Goal: Task Accomplishment & Management: Manage account settings

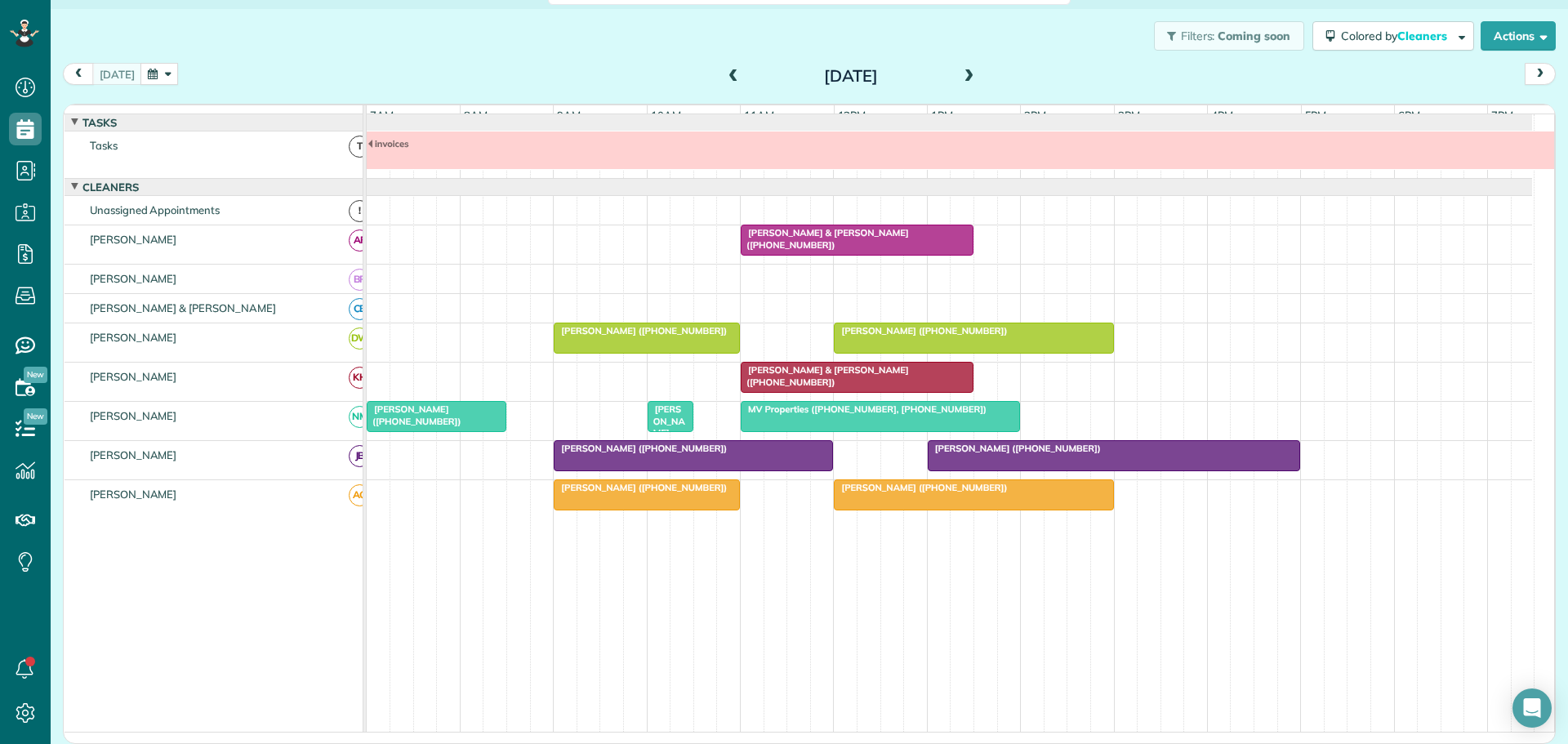
scroll to position [18, 141]
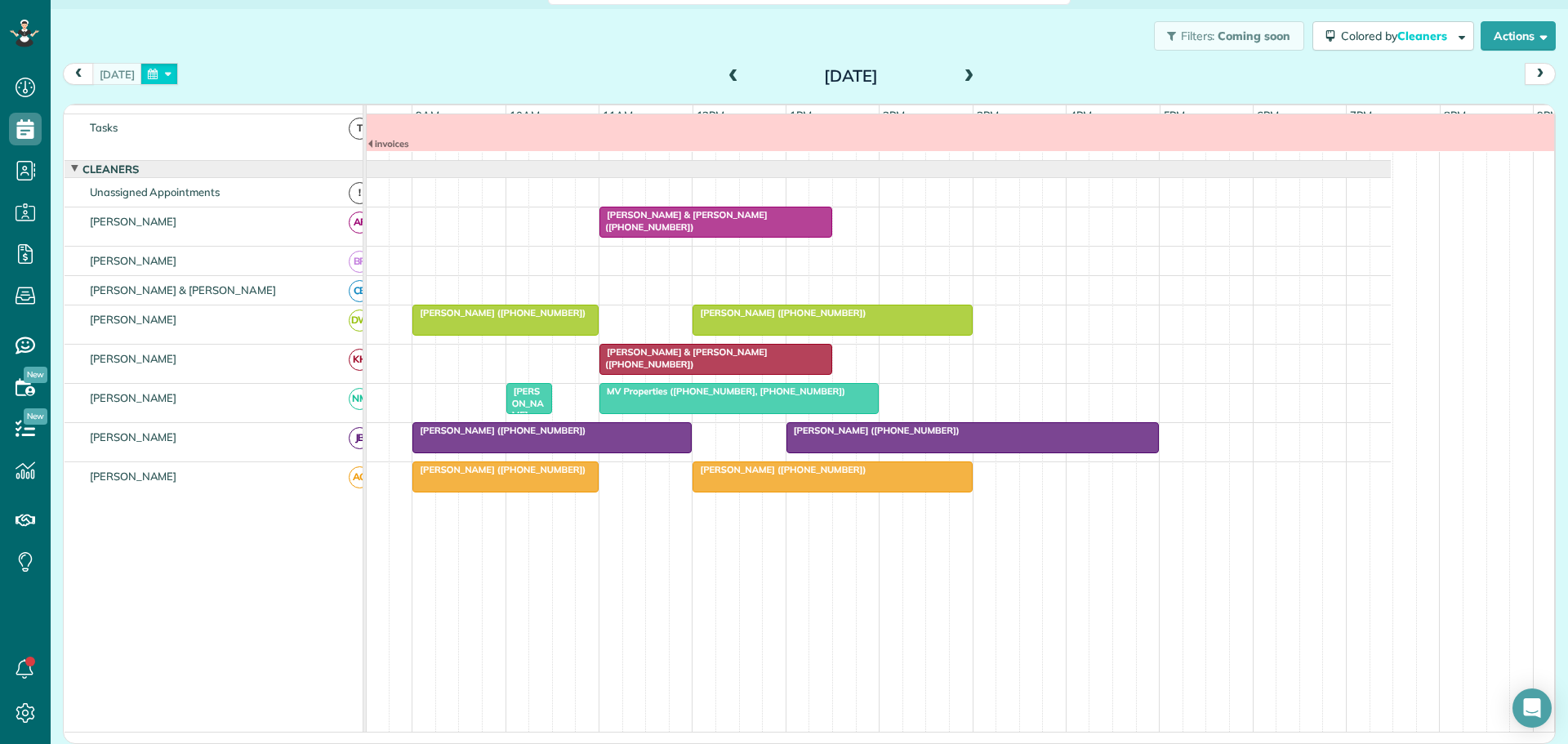
click at [163, 70] on button "button" at bounding box center [159, 74] width 38 height 22
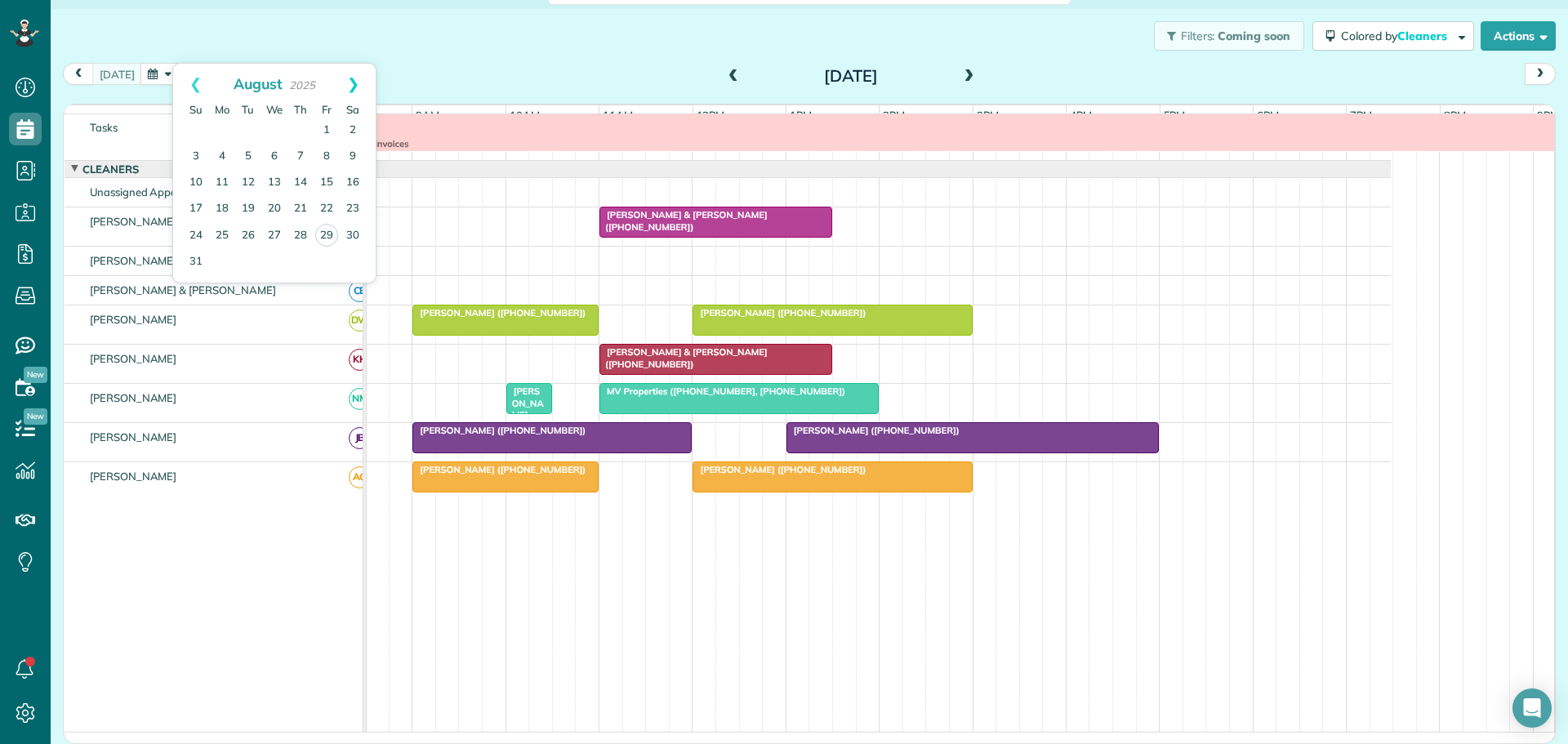
click at [357, 83] on link "Next" at bounding box center [353, 84] width 45 height 41
click at [274, 125] on link "3" at bounding box center [274, 131] width 26 height 26
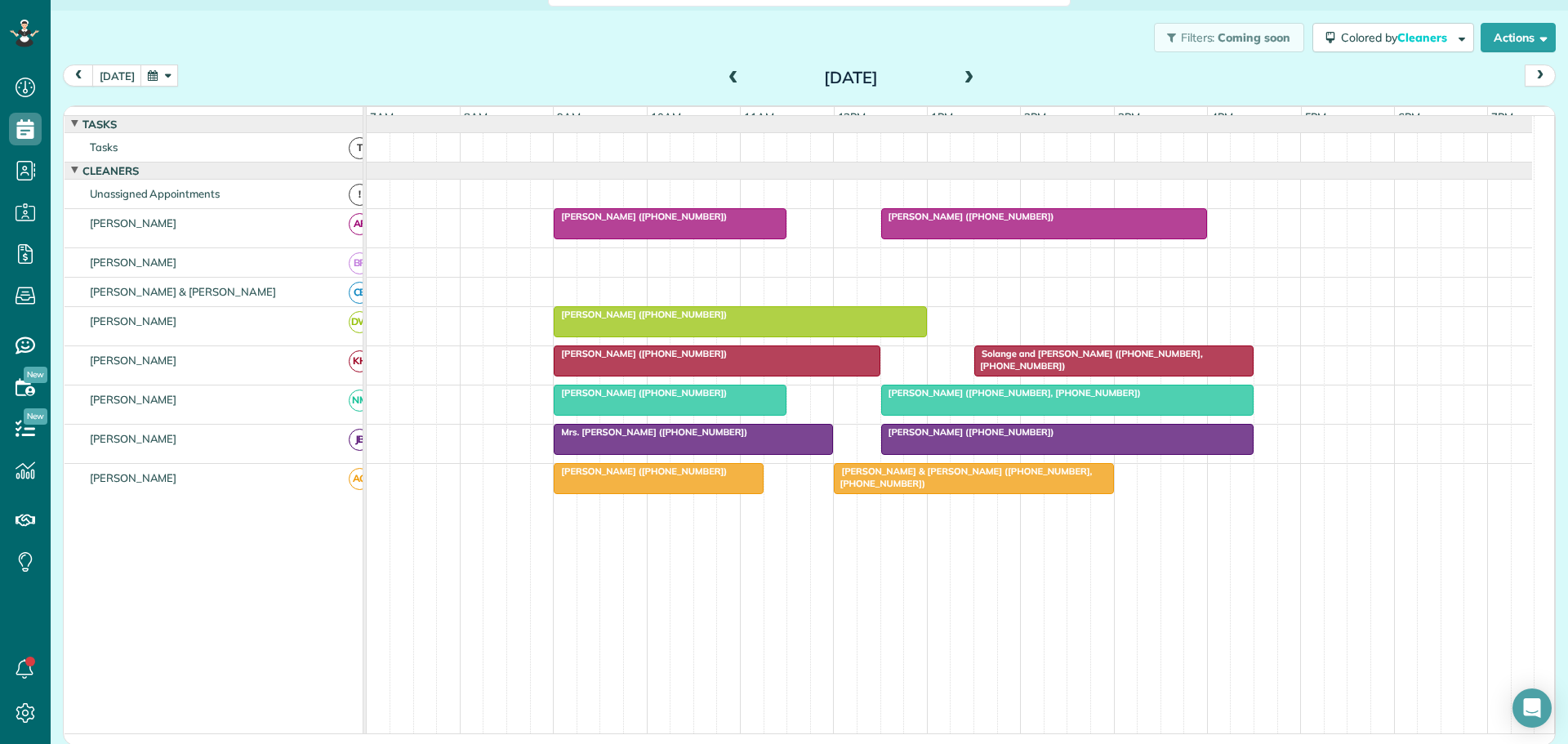
click at [620, 222] on span "[PERSON_NAME] ([PHONE_NUMBER])" at bounding box center [639, 216] width 175 height 11
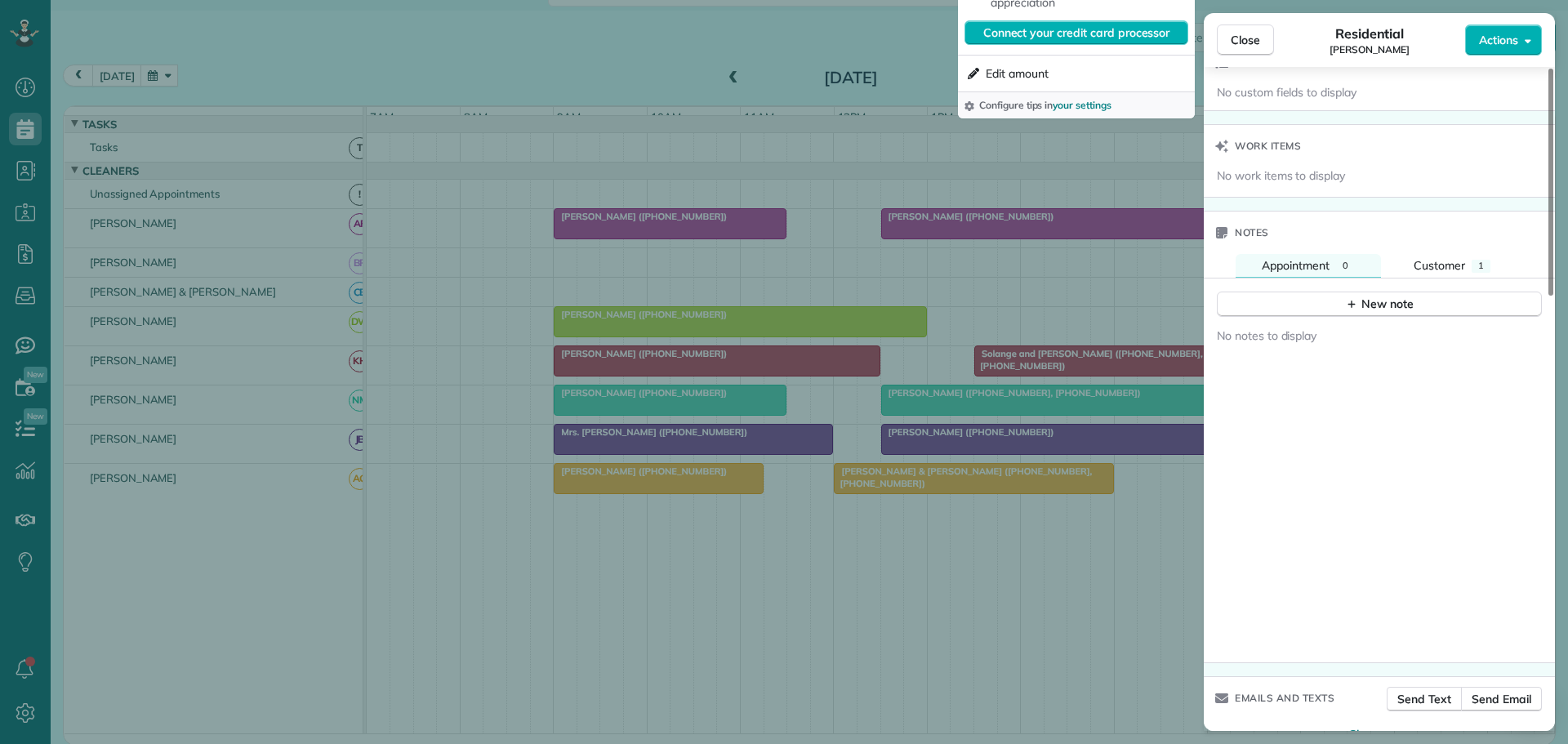
scroll to position [1267, 0]
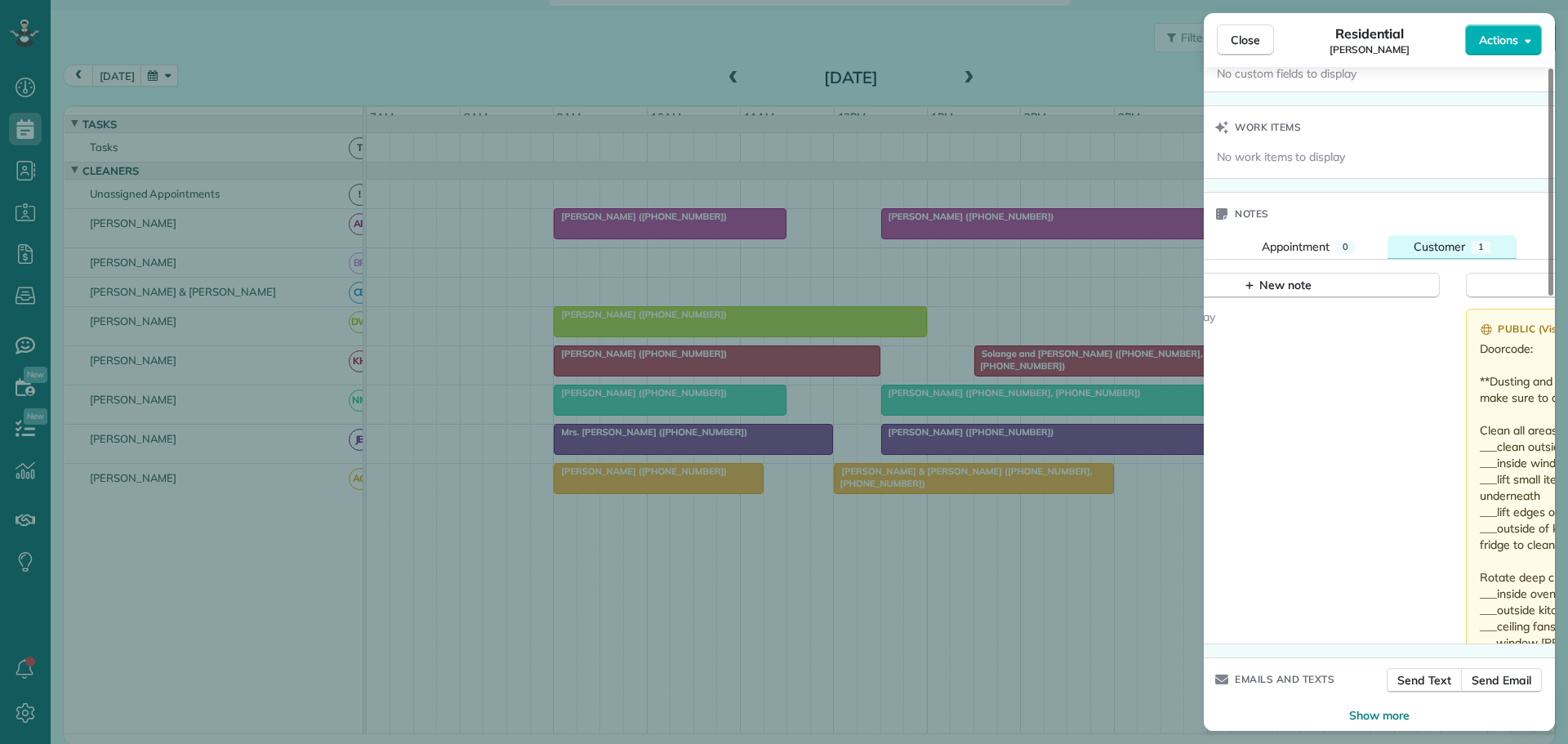
click at [1447, 240] on span "Customer" at bounding box center [1439, 247] width 52 height 15
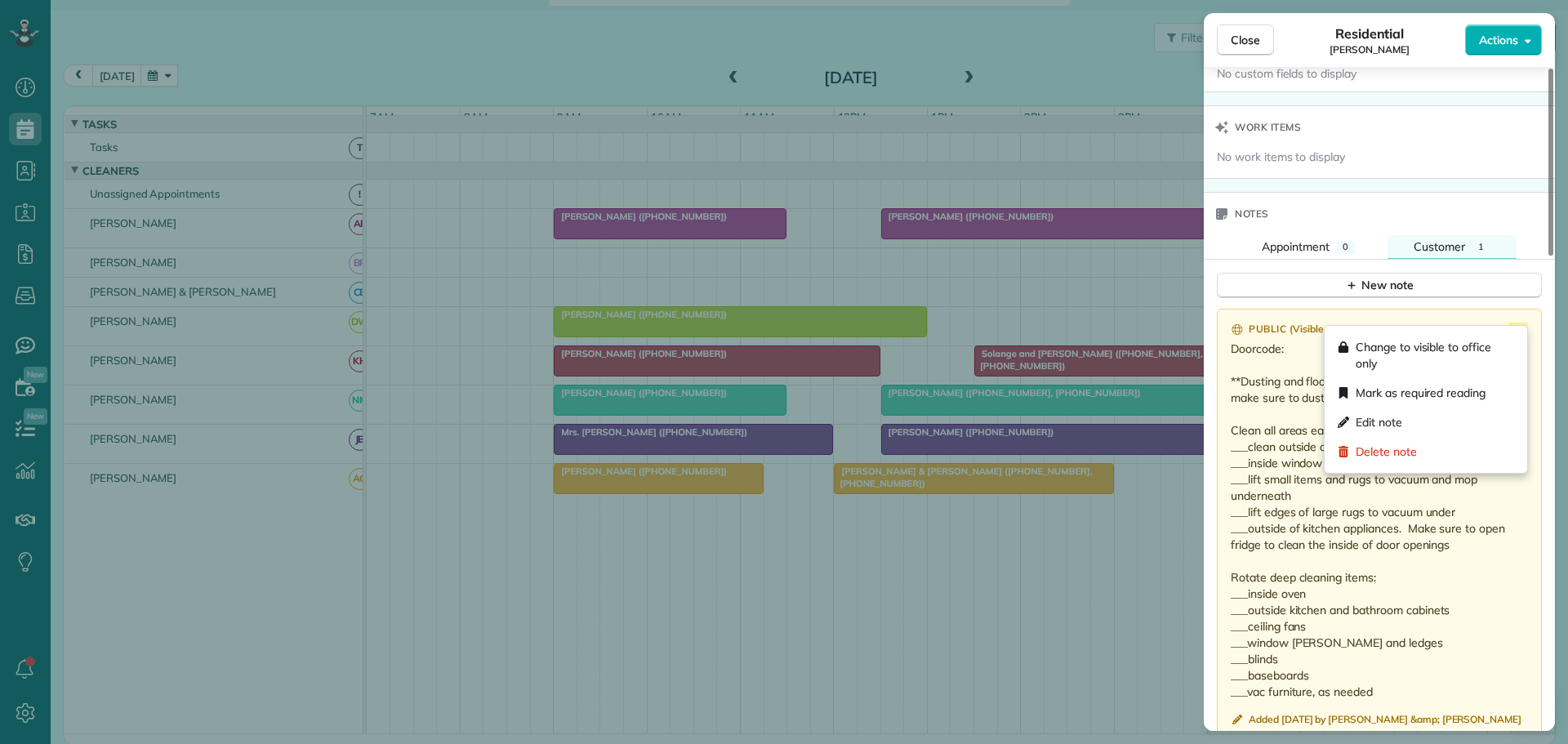
click at [1521, 323] on icon at bounding box center [1518, 333] width 19 height 19
click at [1382, 418] on span "Edit note" at bounding box center [1379, 422] width 46 height 17
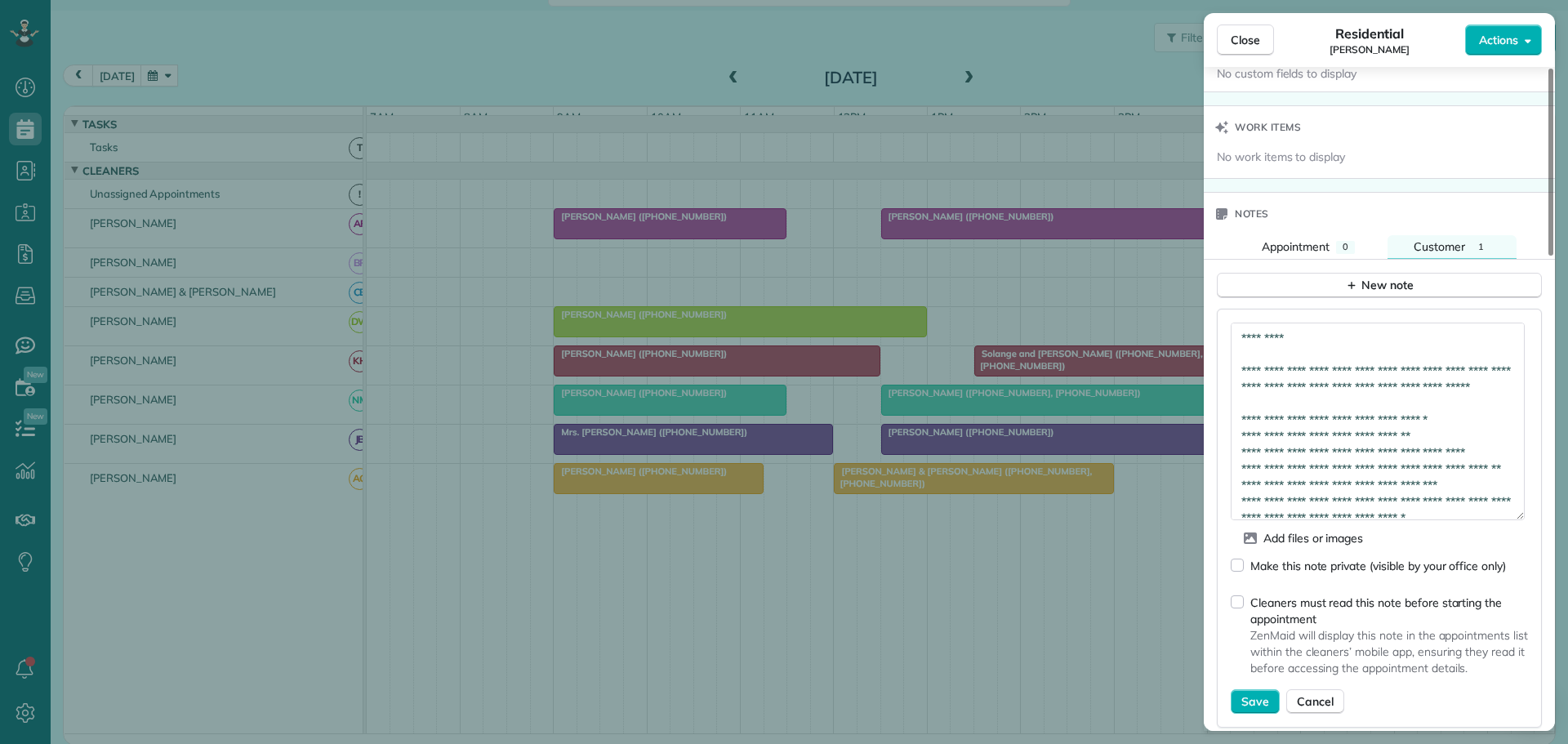
drag, startPoint x: 1516, startPoint y: 350, endPoint x: 1354, endPoint y: 386, distance: 166.0
click at [1521, 494] on textarea "**********" at bounding box center [1377, 421] width 294 height 197
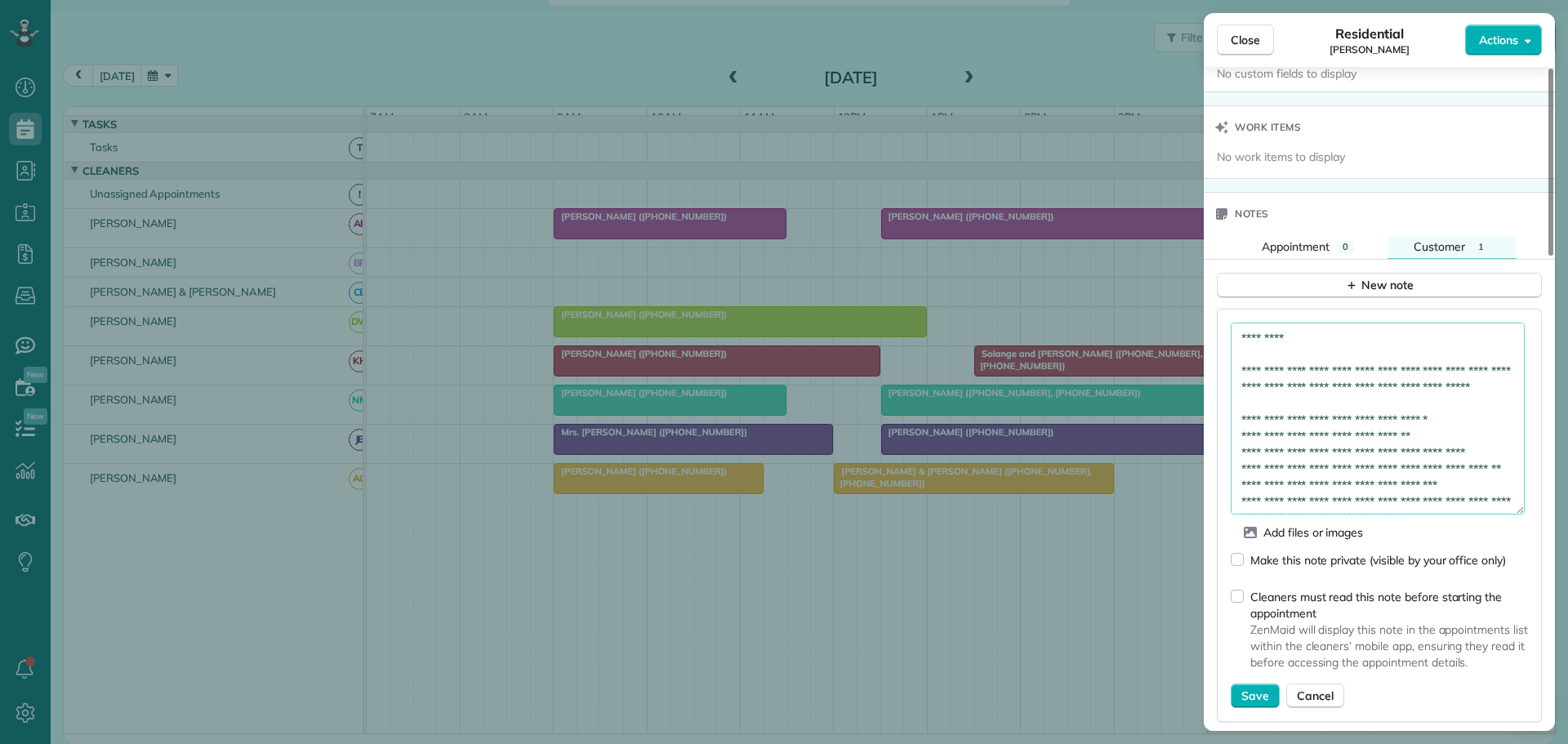
drag, startPoint x: 1242, startPoint y: 319, endPoint x: 1296, endPoint y: 321, distance: 54.0
click at [1296, 323] on textarea "**********" at bounding box center [1377, 418] width 294 height 192
type textarea "**********"
click at [1260, 688] on span "Save" at bounding box center [1255, 696] width 28 height 17
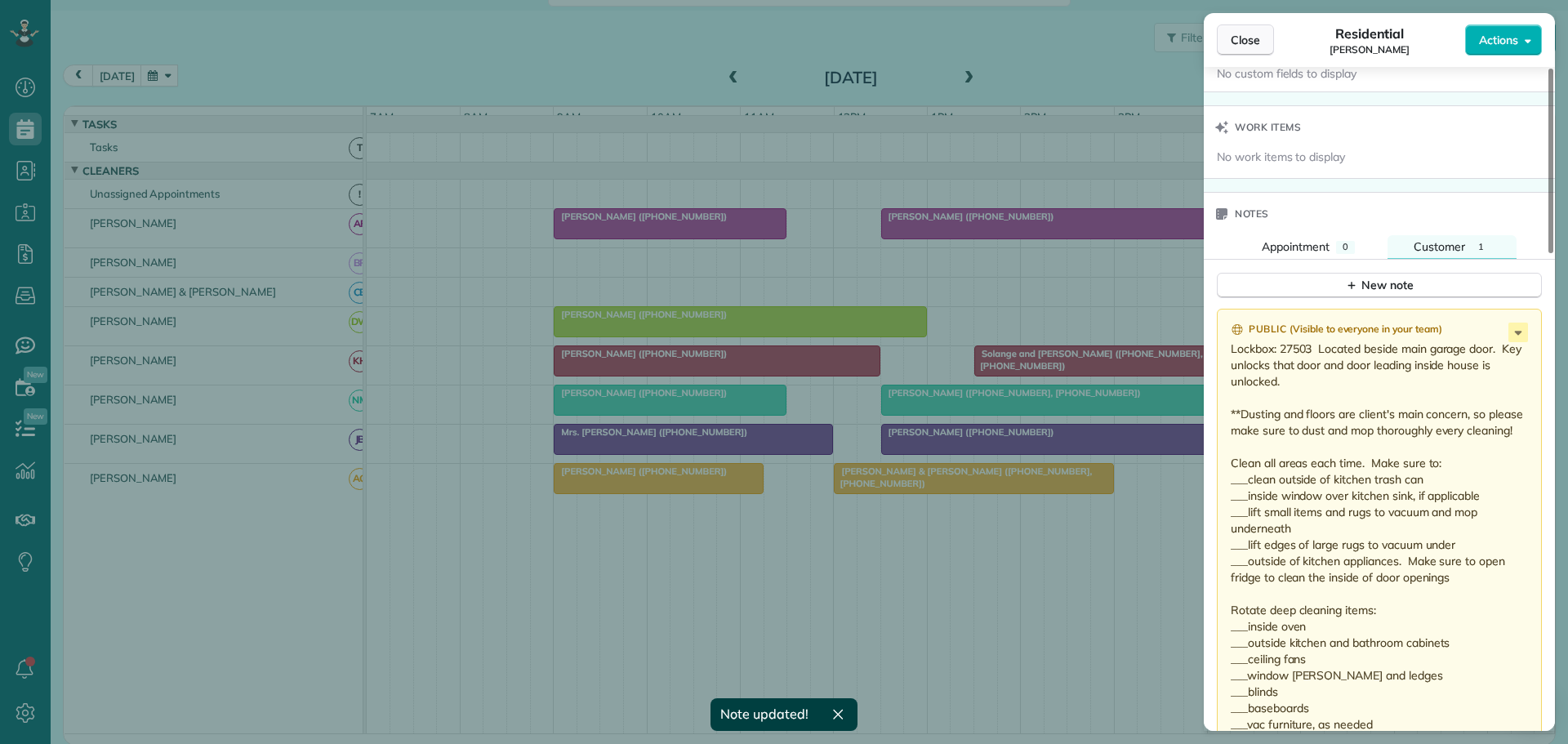
click at [1240, 40] on span "Close" at bounding box center [1245, 39] width 30 height 17
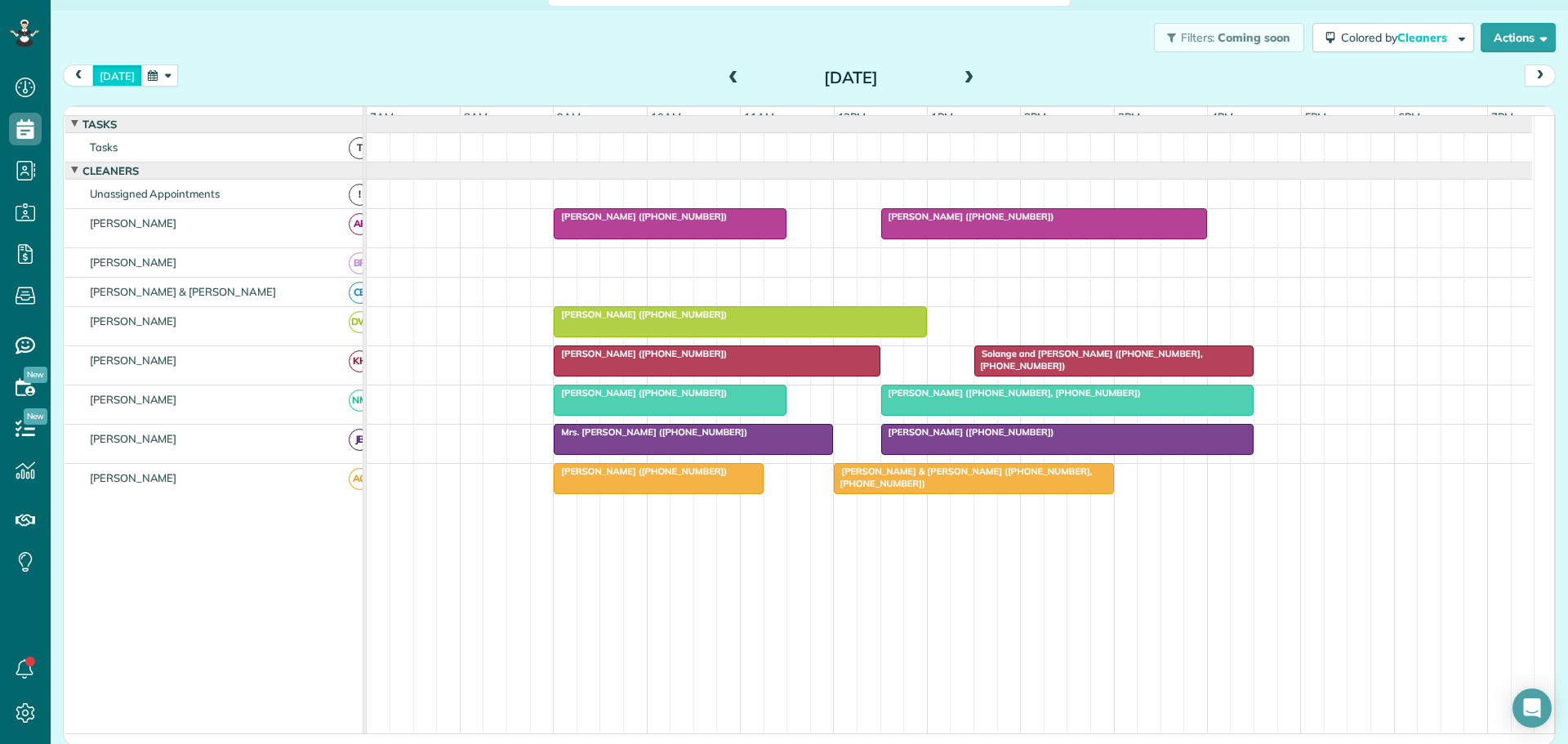
click at [118, 68] on button "[DATE]" at bounding box center [117, 75] width 50 height 22
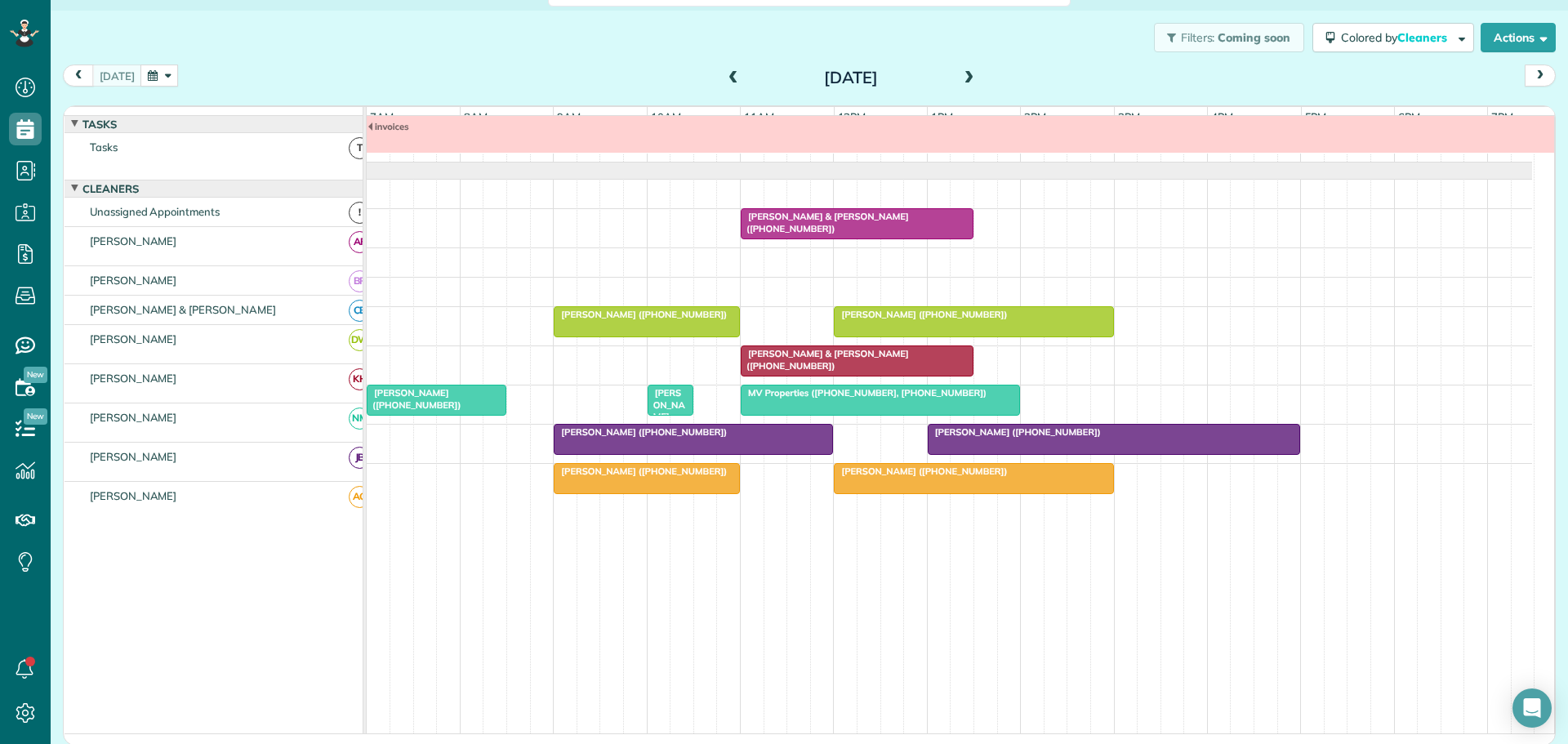
scroll to position [18, 0]
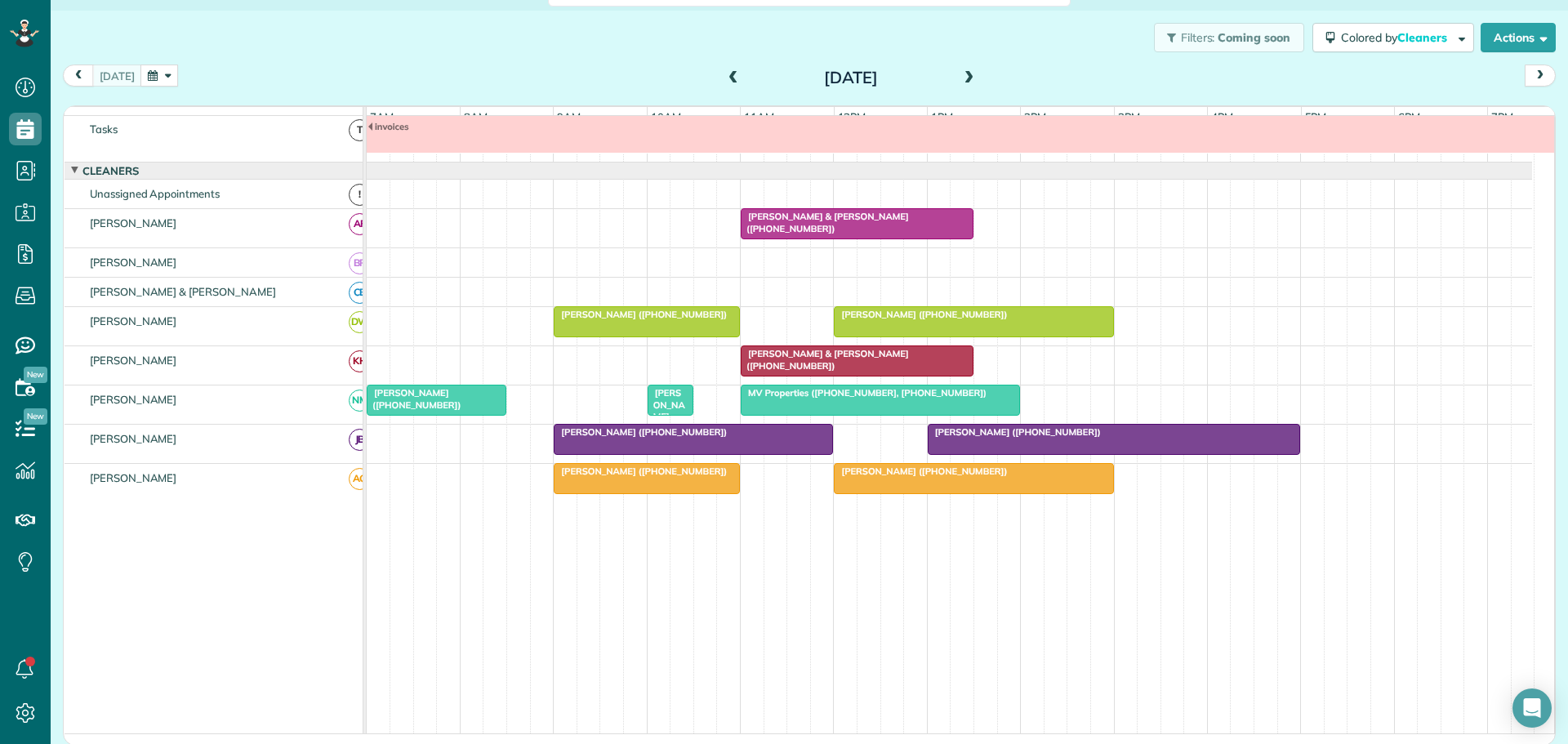
click at [156, 65] on div "Filters: Coming soon Colored by Cleaners Color by Cleaner Color by Team Color b…" at bounding box center [809, 351] width 1517 height 682
click at [160, 68] on button "button" at bounding box center [159, 75] width 38 height 22
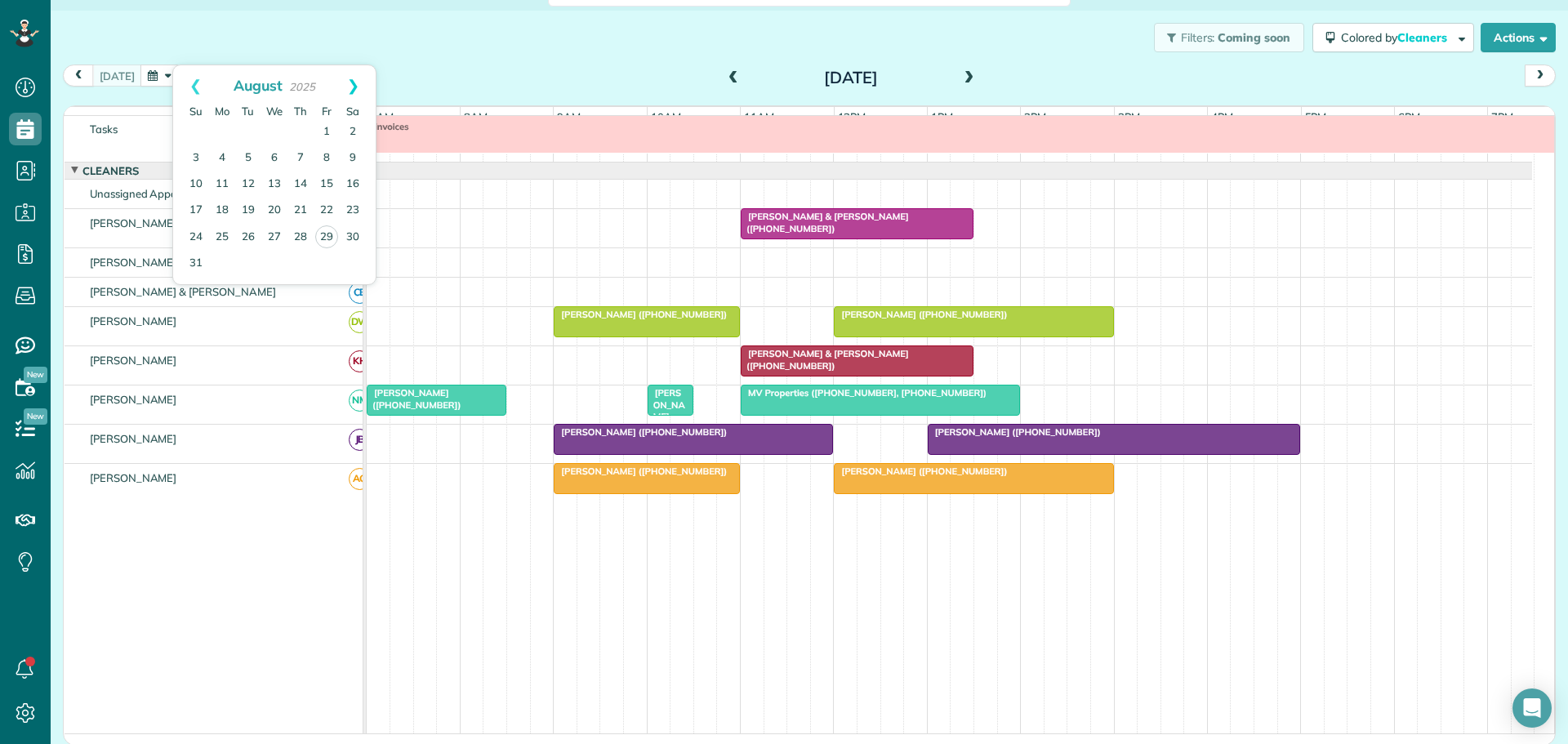
click at [354, 82] on link "Next" at bounding box center [353, 85] width 45 height 41
click at [302, 131] on link "4" at bounding box center [301, 132] width 26 height 26
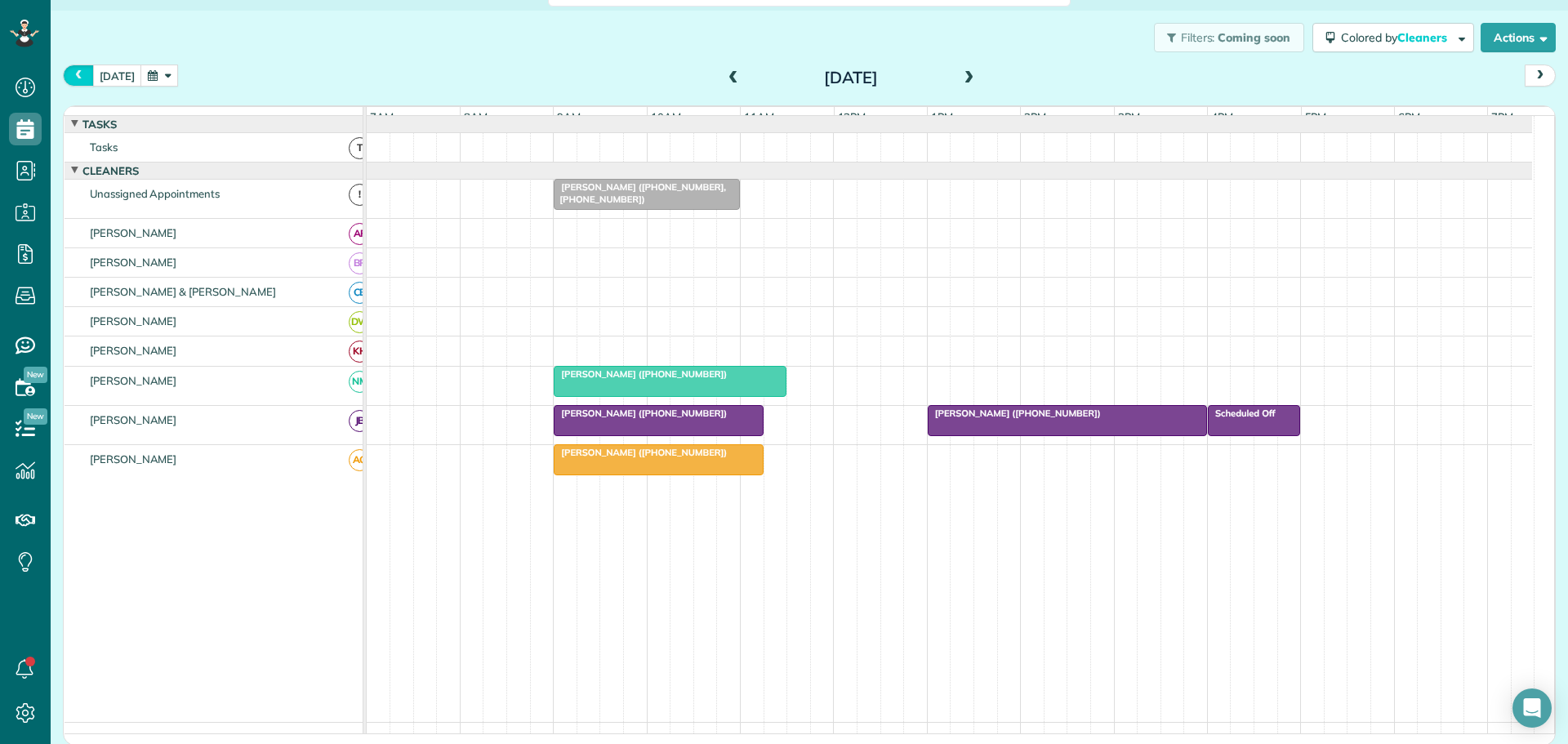
click at [86, 69] on button "prev" at bounding box center [78, 75] width 31 height 22
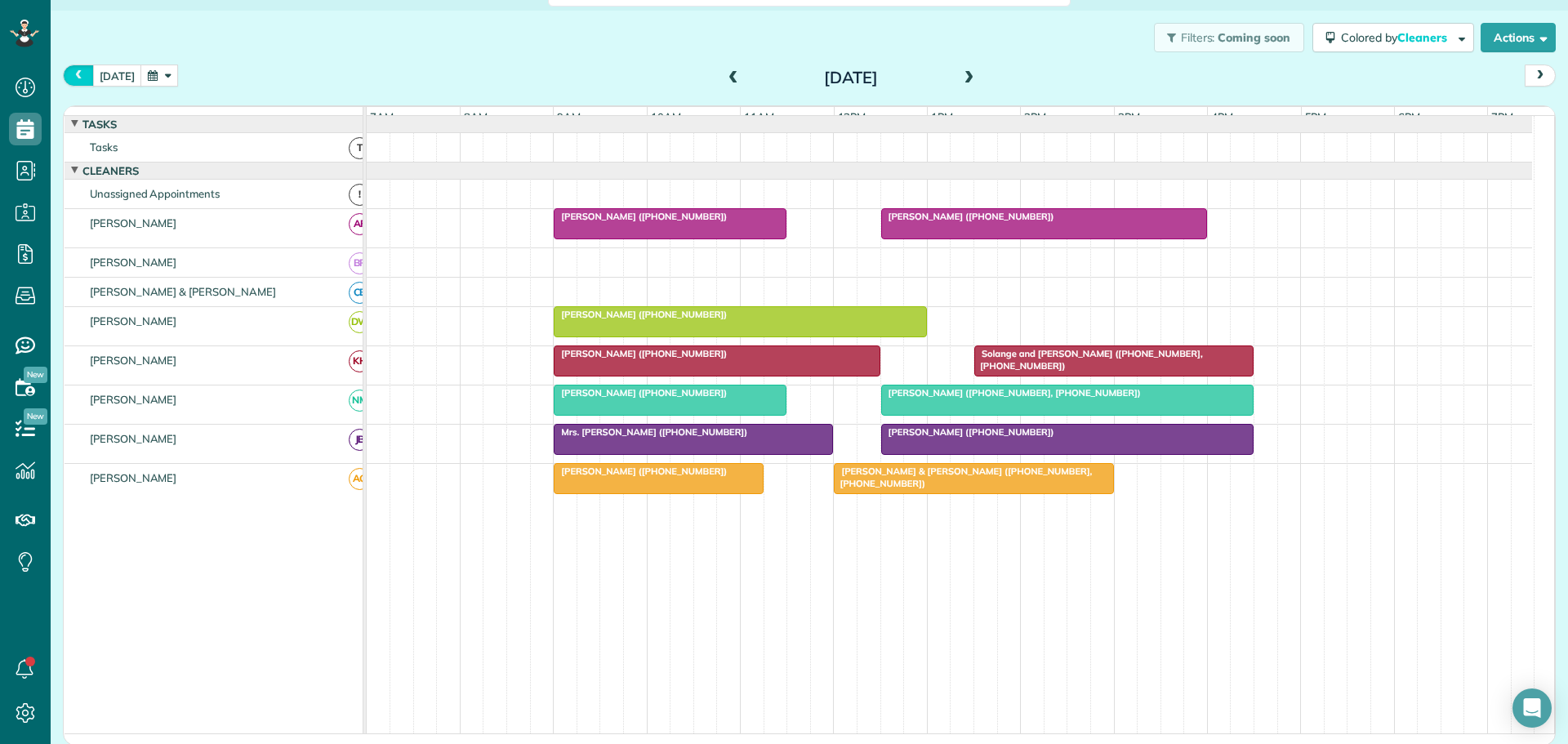
click at [86, 69] on button "prev" at bounding box center [78, 75] width 31 height 22
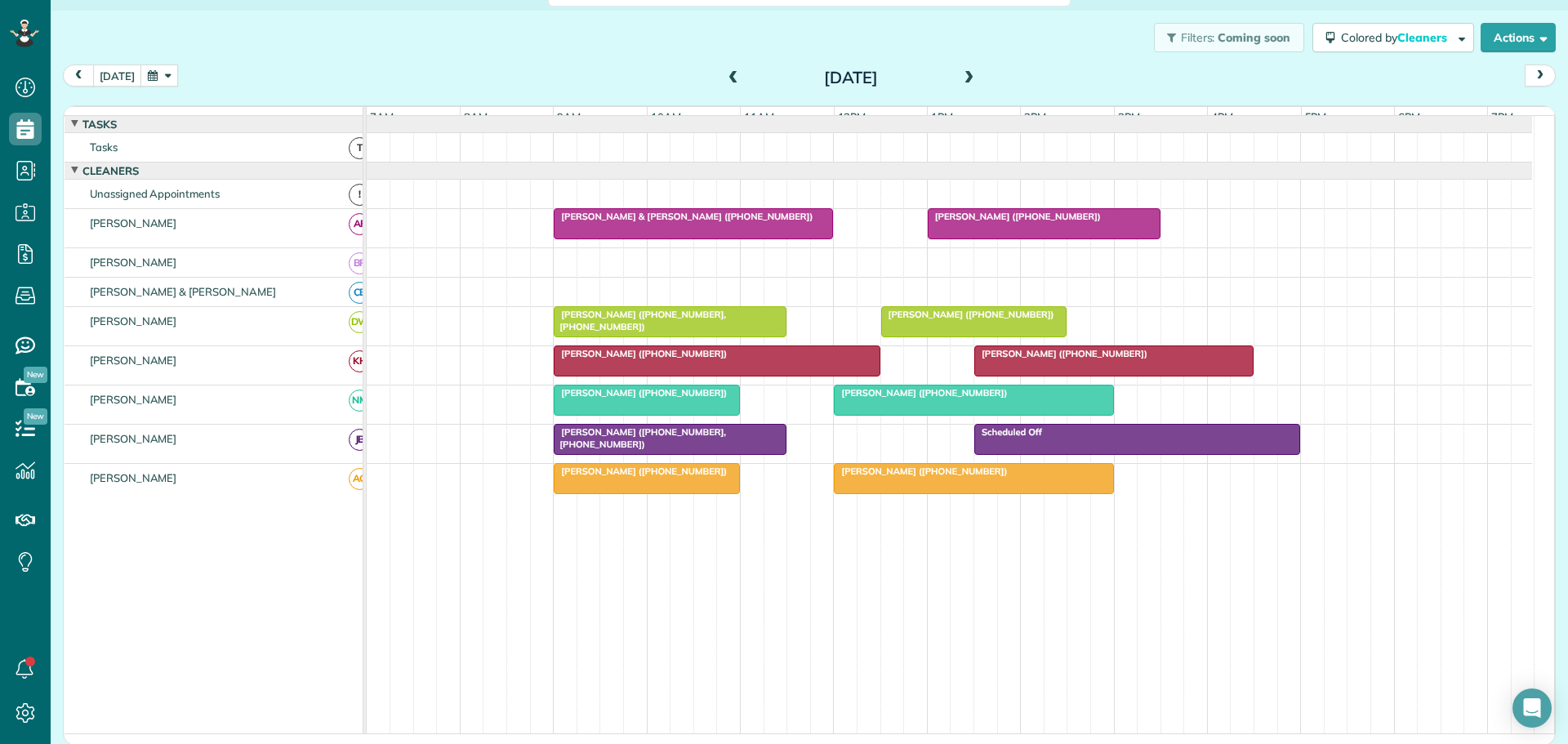
click at [930, 477] on span "[PERSON_NAME] ([PHONE_NUMBER])" at bounding box center [920, 471] width 175 height 11
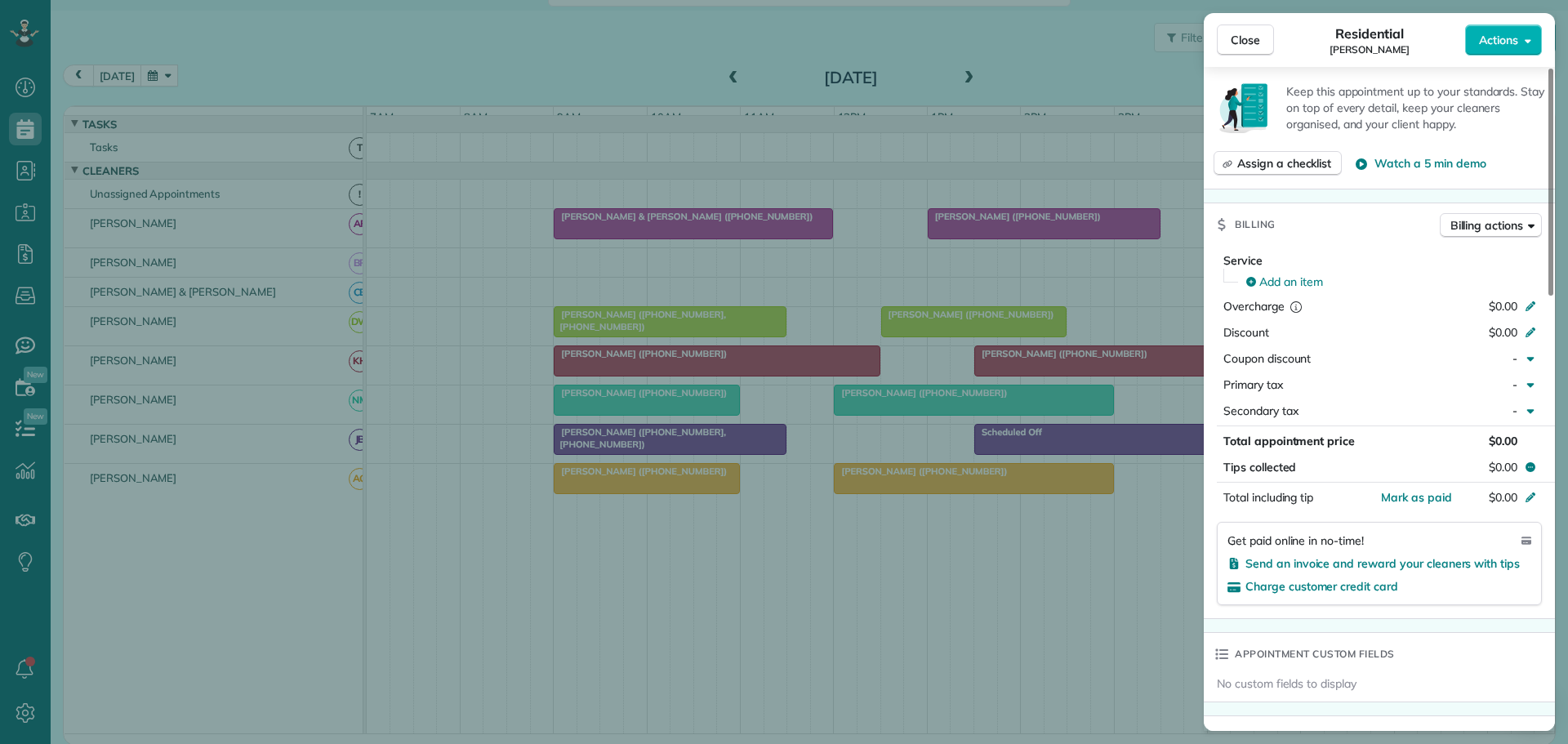
scroll to position [905, 0]
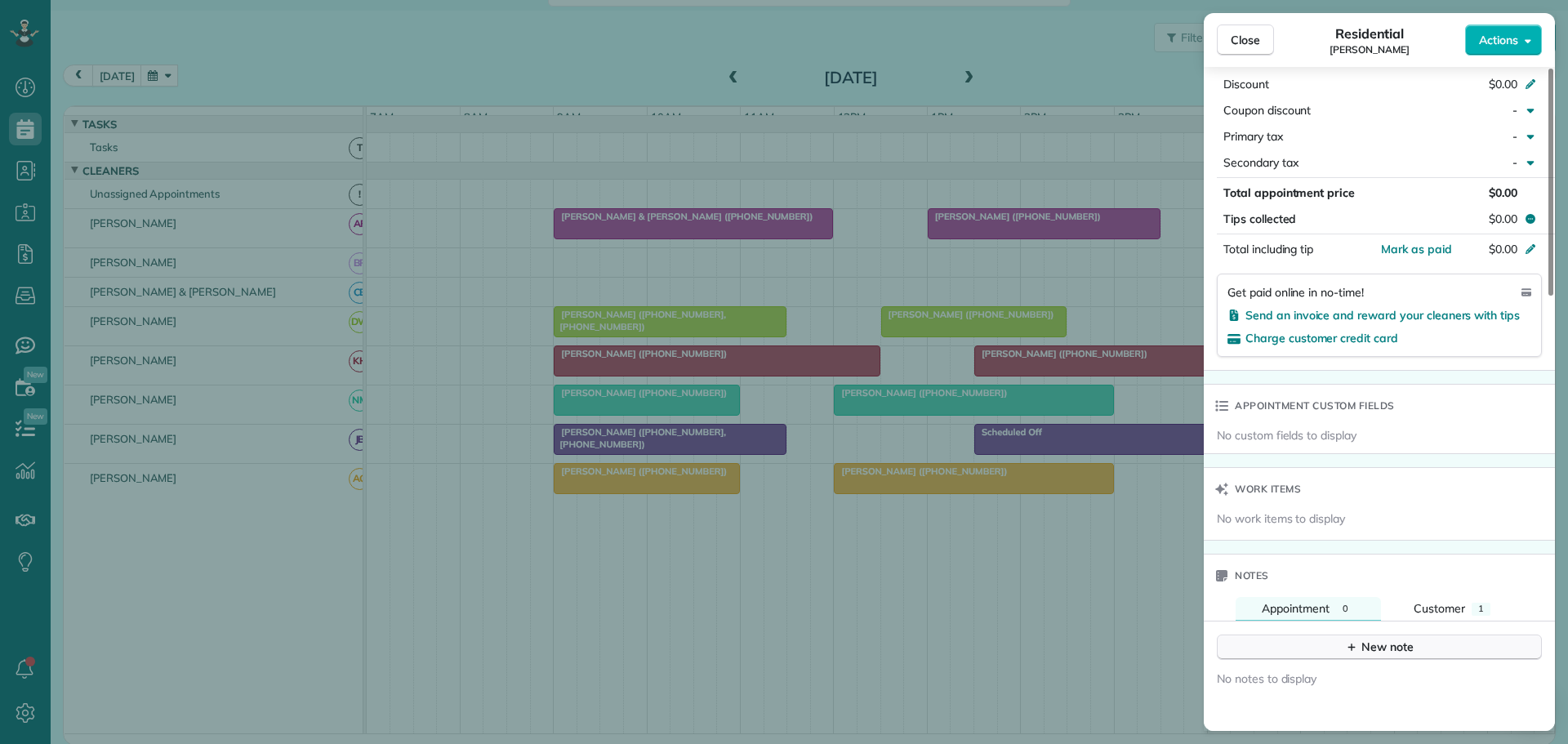
click at [1359, 639] on div "New note" at bounding box center [1379, 647] width 68 height 18
click at [1284, 648] on textarea at bounding box center [1377, 672] width 294 height 47
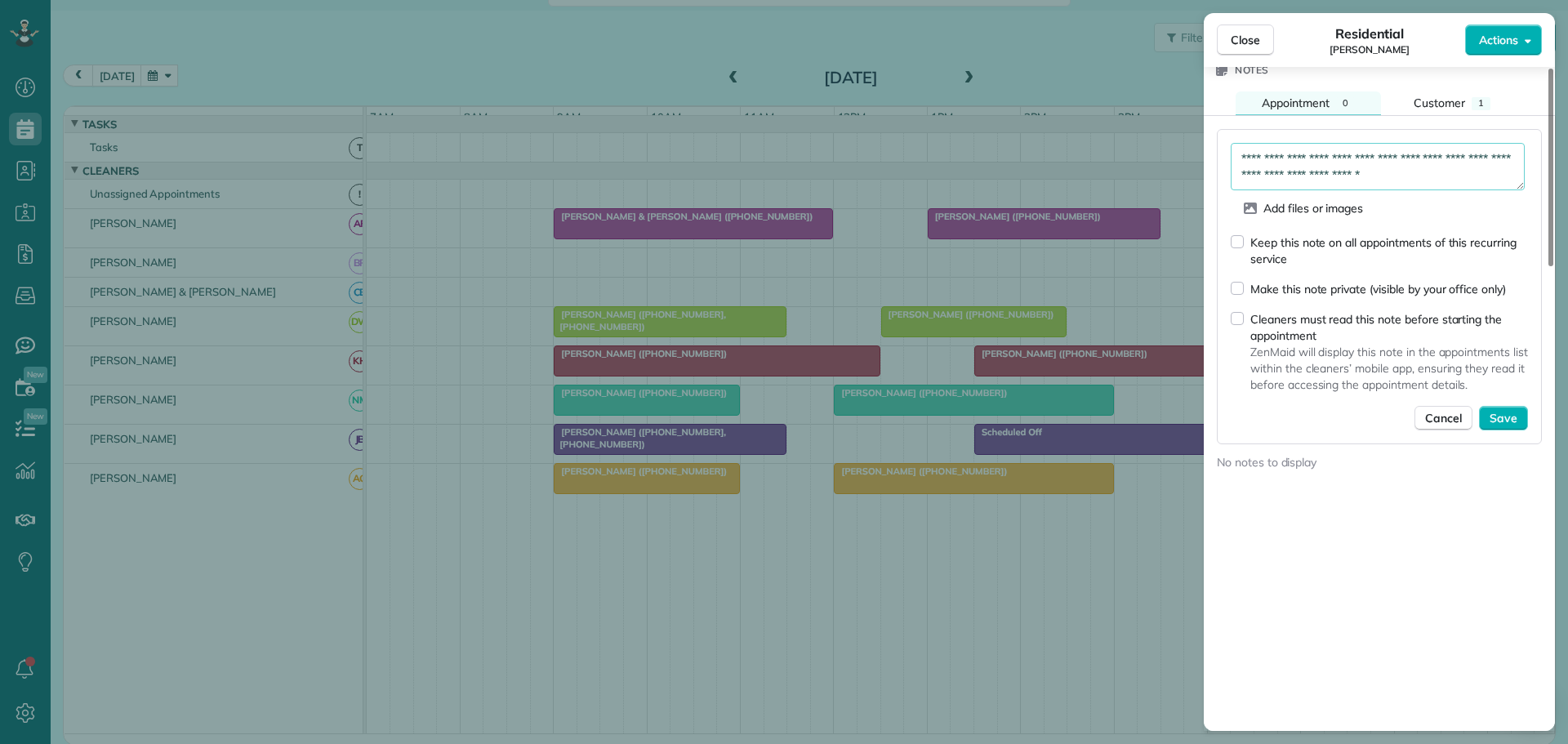
scroll to position [1480, 0]
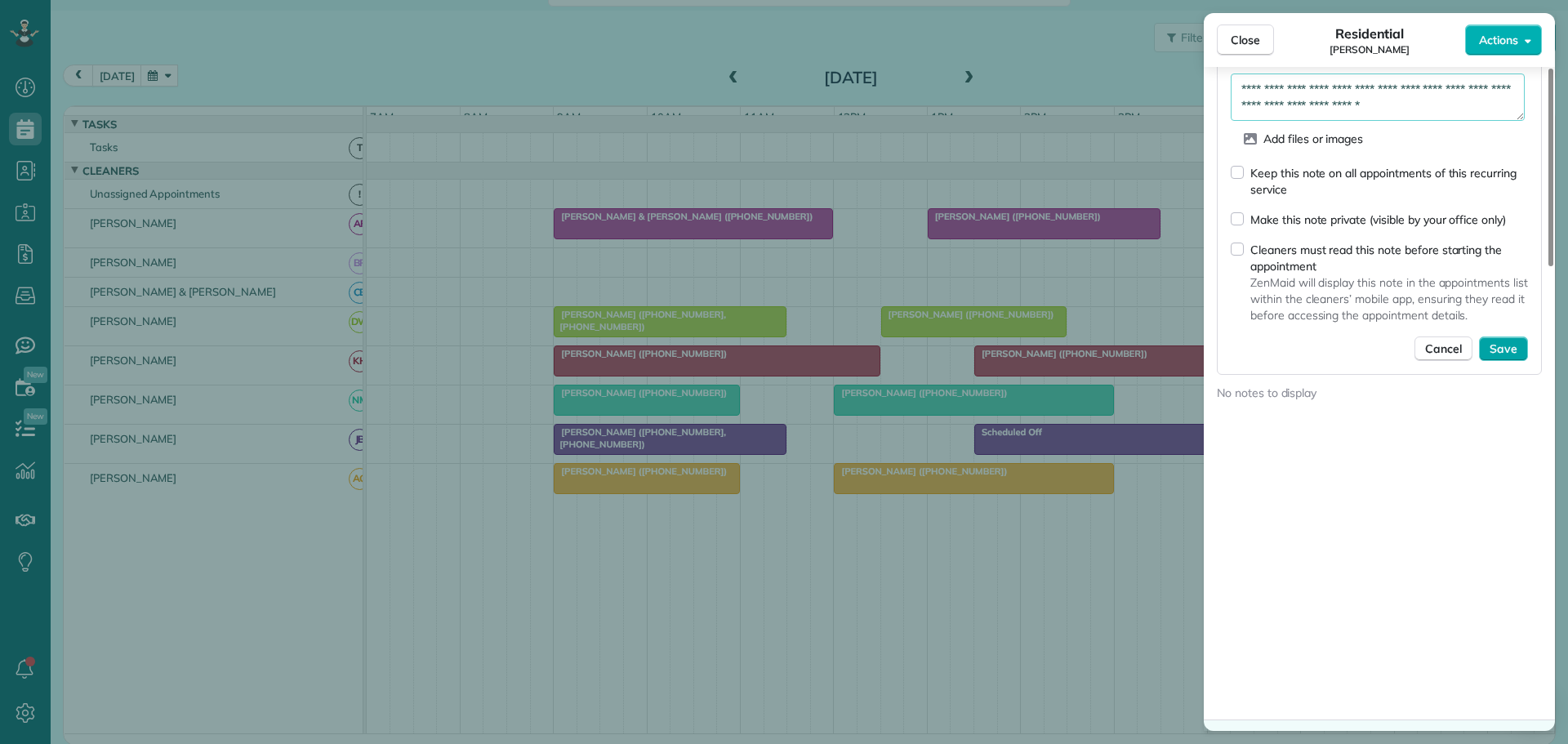
type textarea "**********"
click at [1506, 340] on span "Save" at bounding box center [1503, 348] width 28 height 17
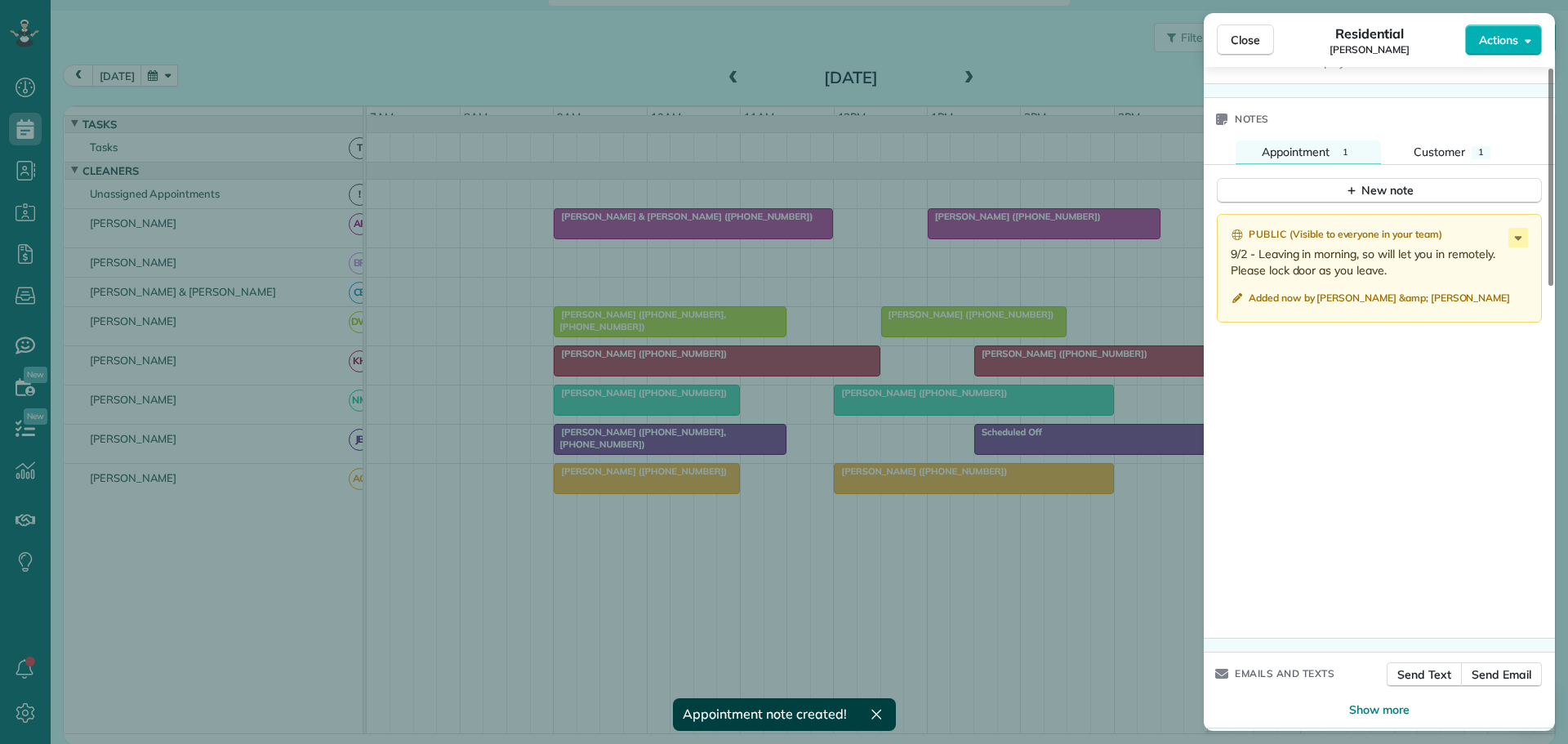
scroll to position [1356, 0]
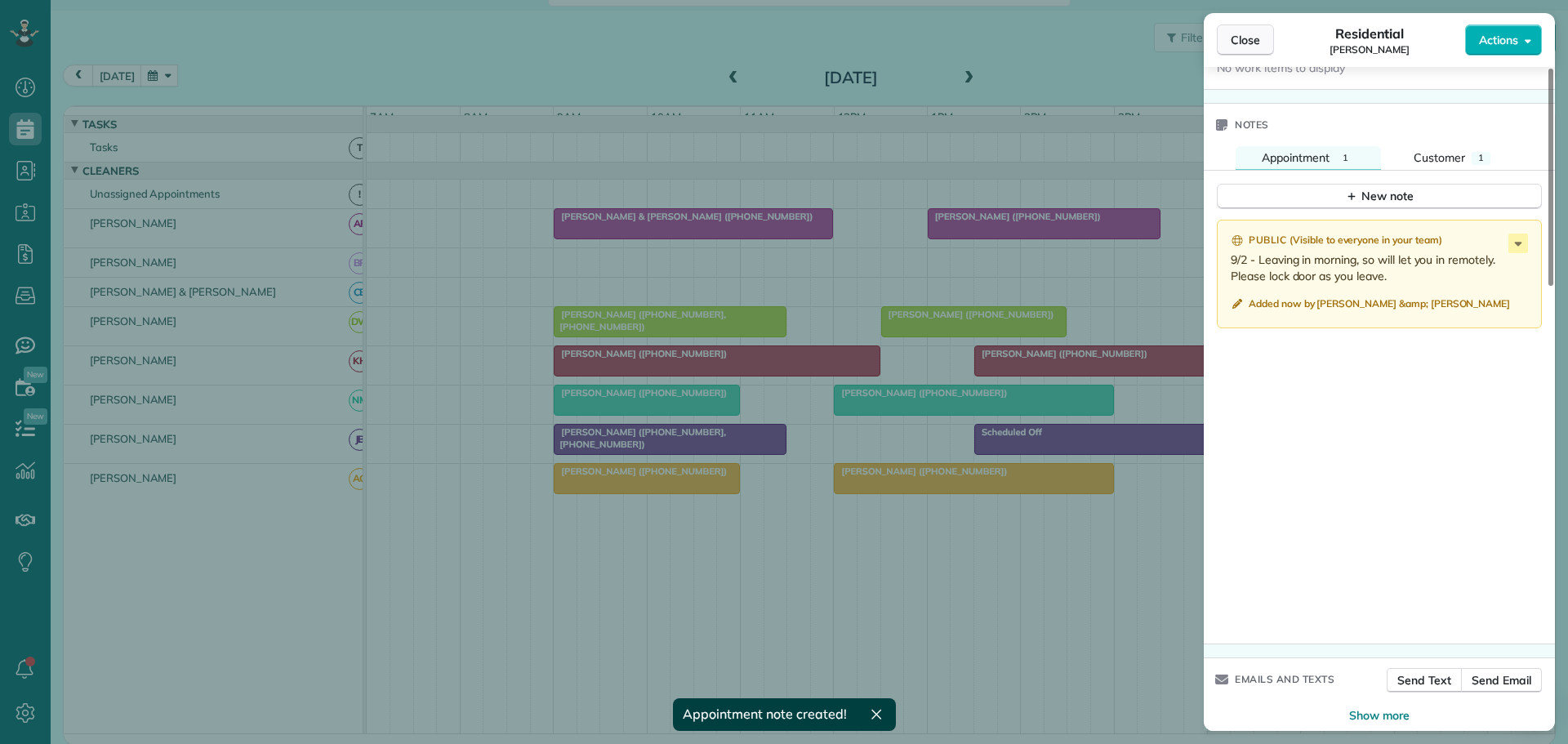
click at [1245, 42] on span "Close" at bounding box center [1245, 39] width 30 height 17
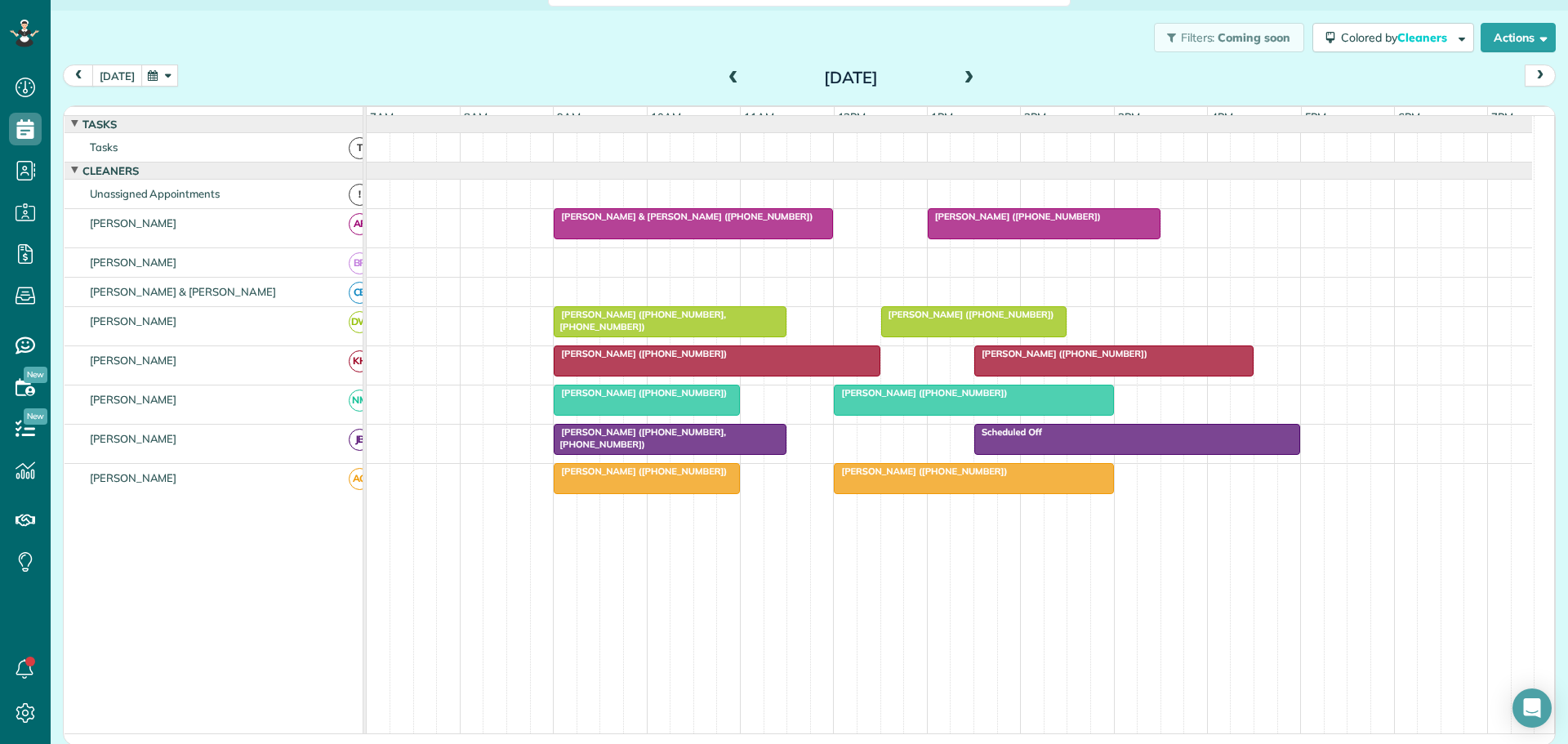
click at [124, 73] on button "[DATE]" at bounding box center [117, 75] width 50 height 22
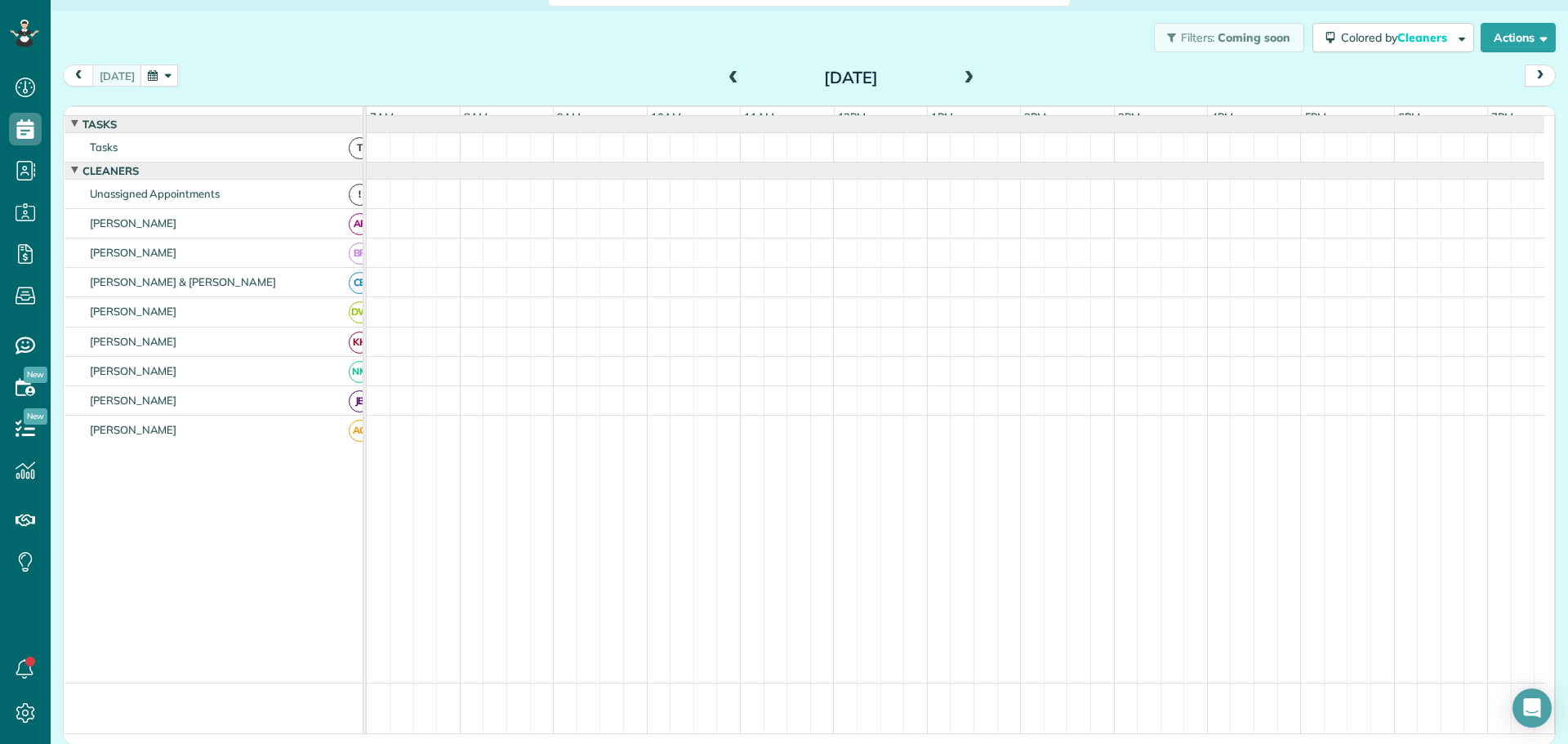
scroll to position [18, 0]
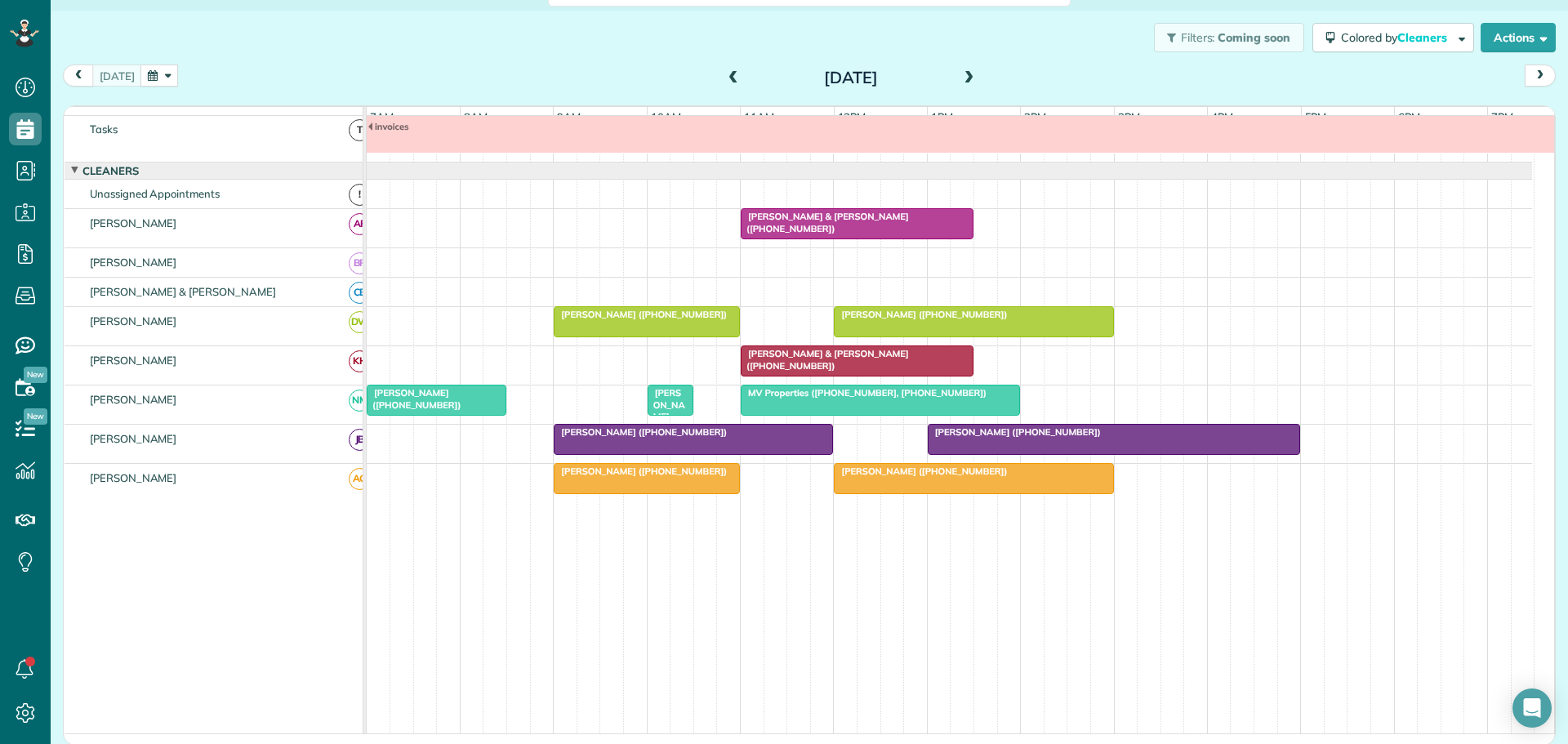
click at [870, 228] on span "[PERSON_NAME] & [PERSON_NAME] ([PHONE_NUMBER])" at bounding box center [824, 222] width 169 height 23
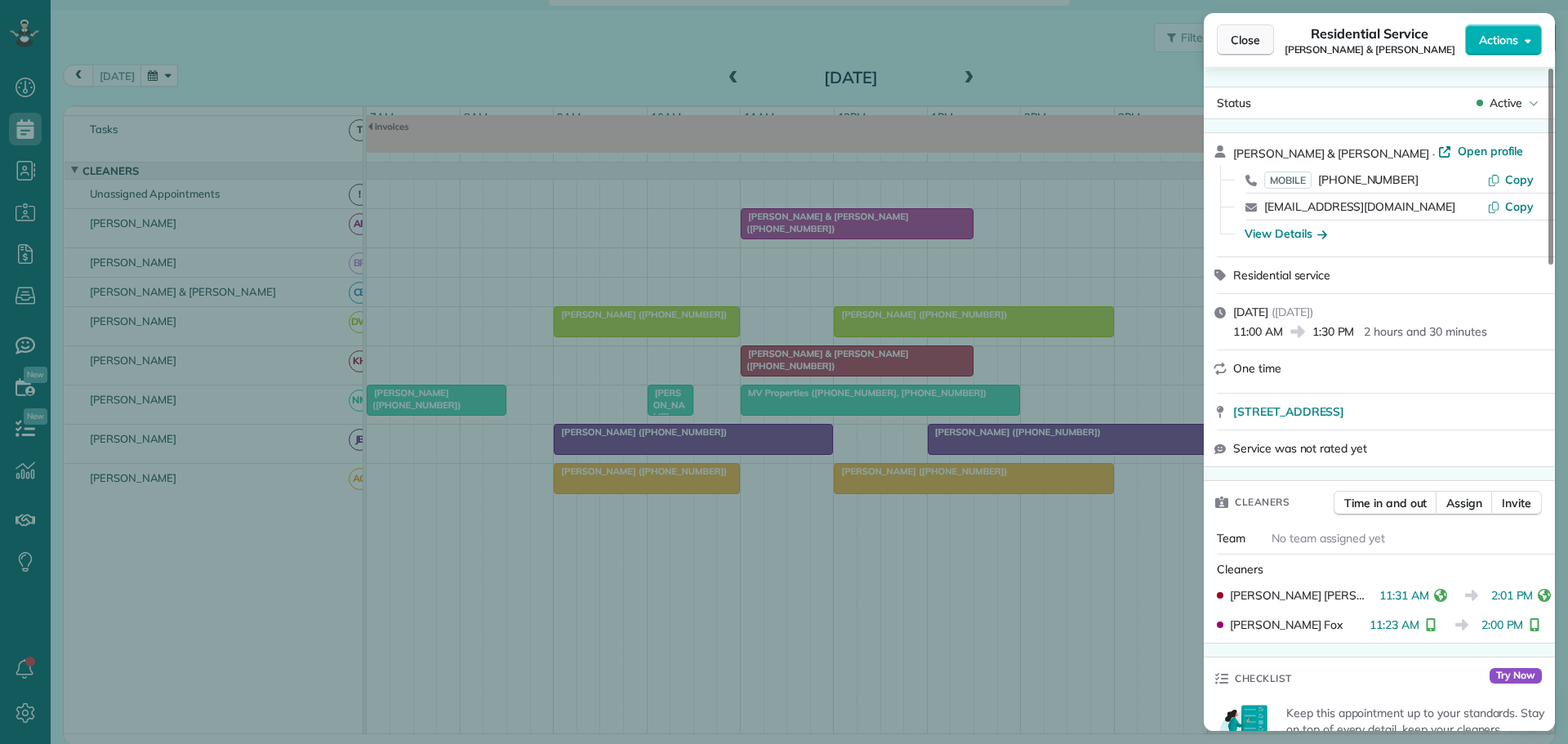
click at [1241, 39] on span "Close" at bounding box center [1245, 39] width 30 height 17
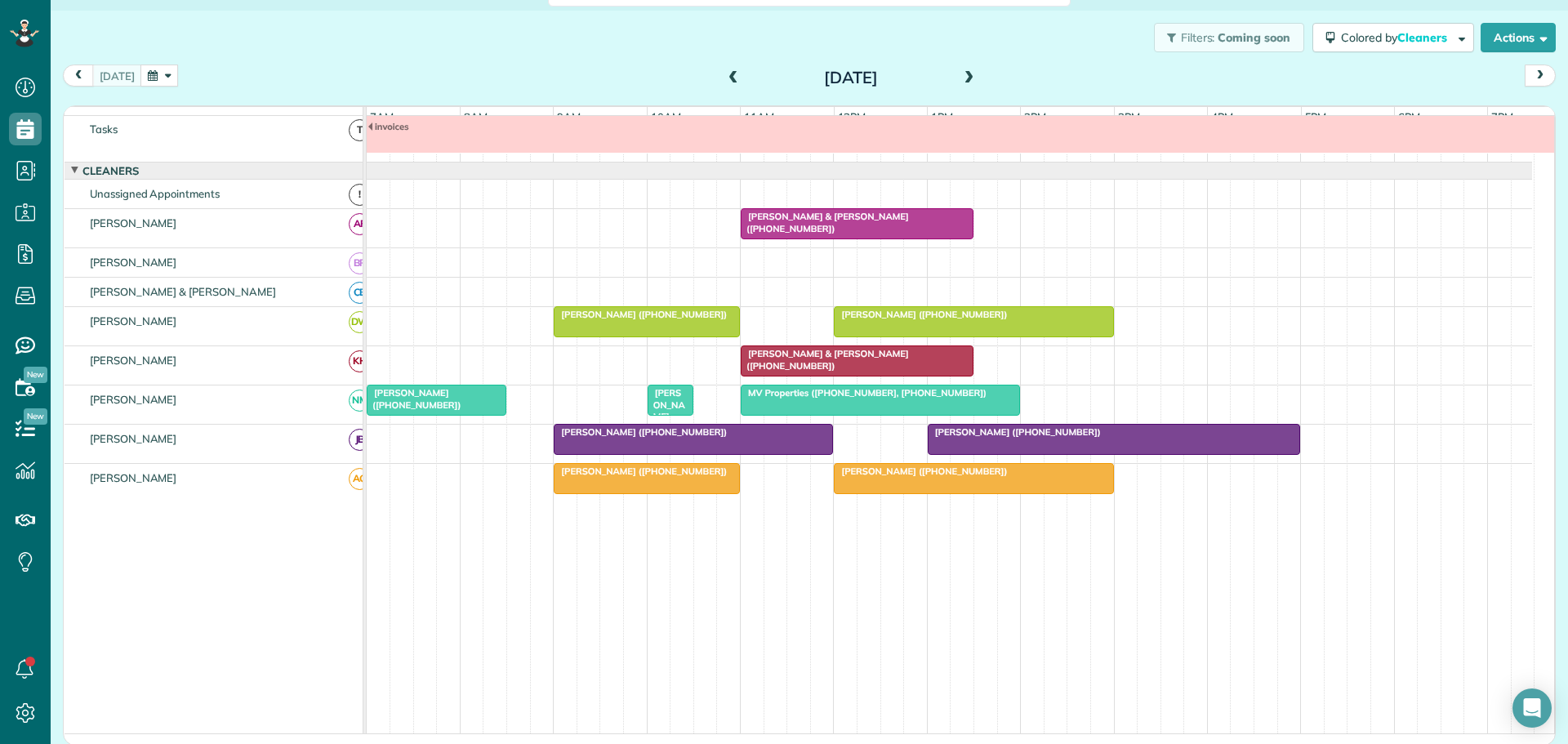
click at [162, 74] on button "button" at bounding box center [159, 75] width 38 height 22
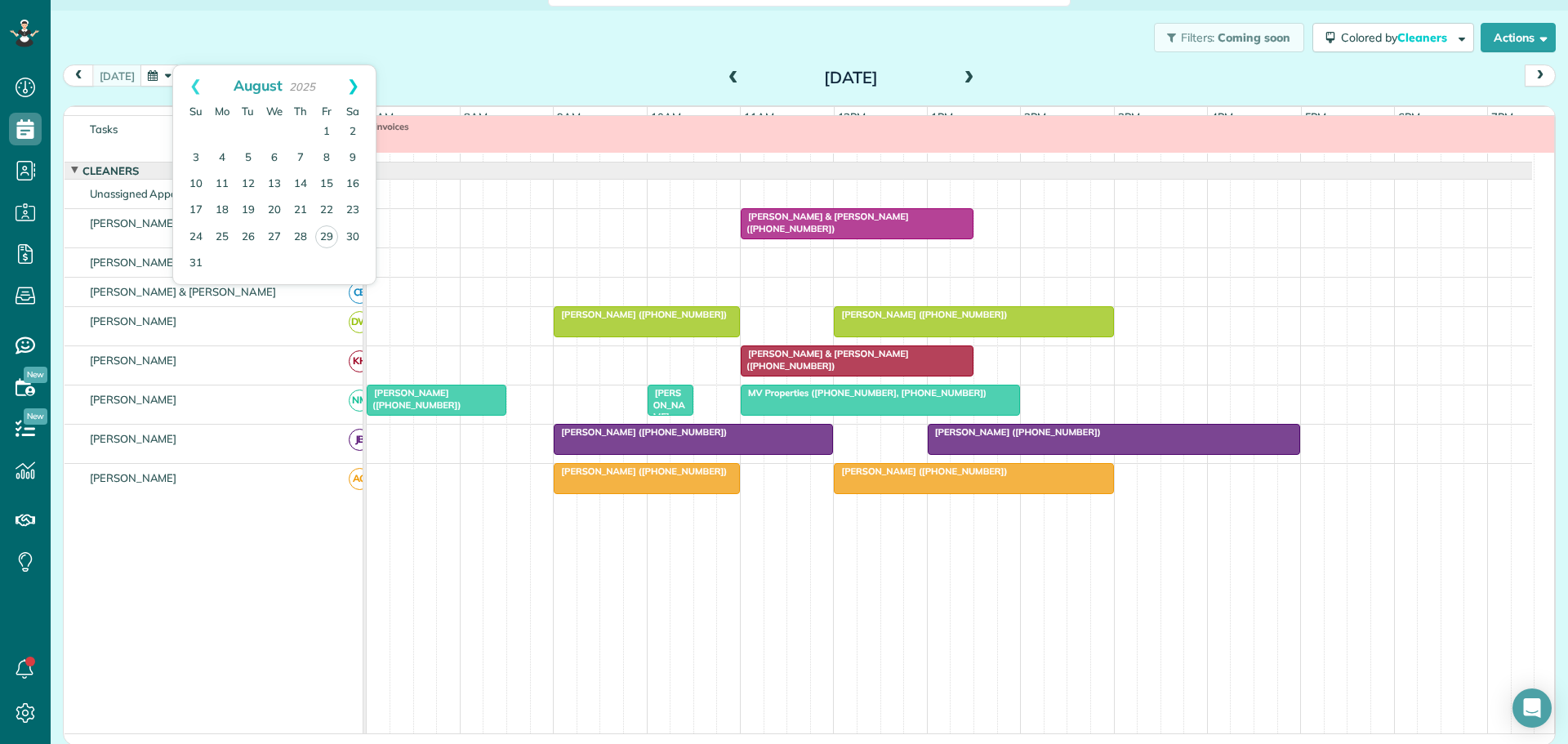
click at [351, 85] on link "Next" at bounding box center [353, 85] width 45 height 41
click at [243, 132] on link "2" at bounding box center [248, 132] width 26 height 26
